Goal: Task Accomplishment & Management: Manage account settings

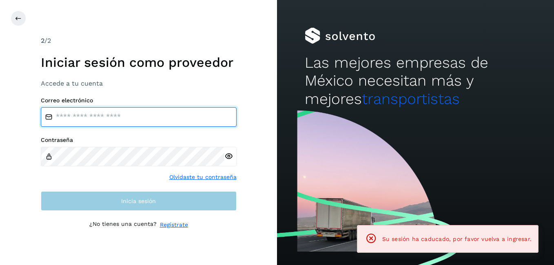
type input "**********"
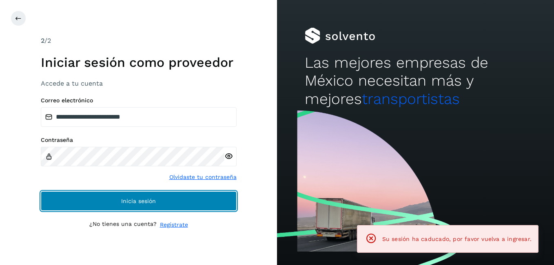
click at [144, 202] on span "Inicia sesión" at bounding box center [138, 201] width 35 height 6
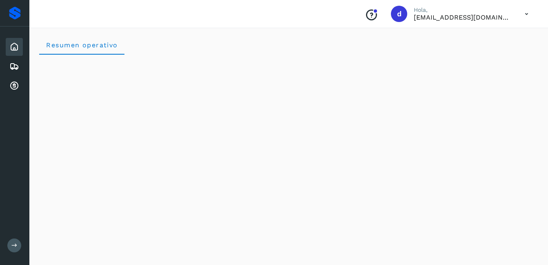
click at [18, 47] on icon at bounding box center [14, 47] width 10 height 10
click at [15, 73] on div "Embarques" at bounding box center [14, 67] width 17 height 18
click at [14, 44] on icon at bounding box center [14, 47] width 10 height 10
click at [19, 66] on div "Embarques" at bounding box center [14, 67] width 17 height 18
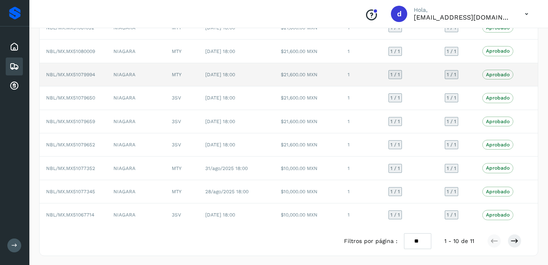
scroll to position [113, 0]
